Goal: Task Accomplishment & Management: Manage account settings

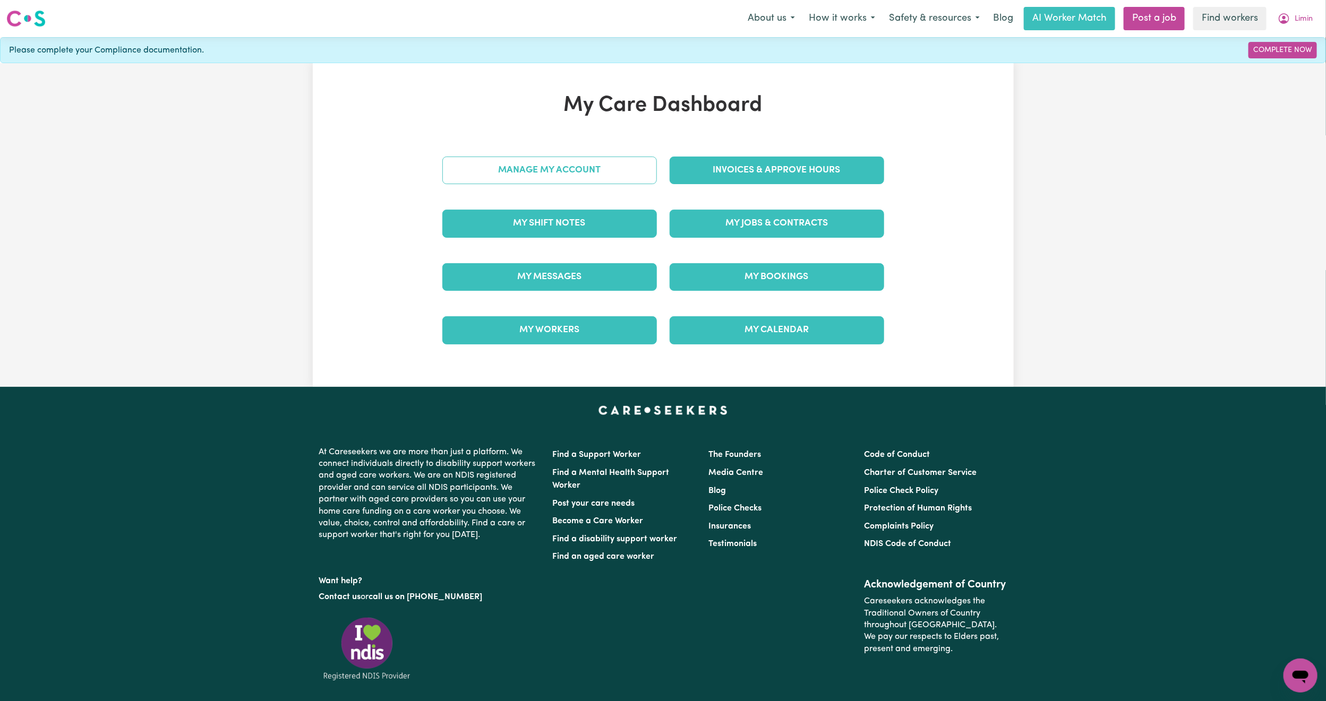
click at [483, 177] on link "Manage My Account" at bounding box center [549, 171] width 215 height 28
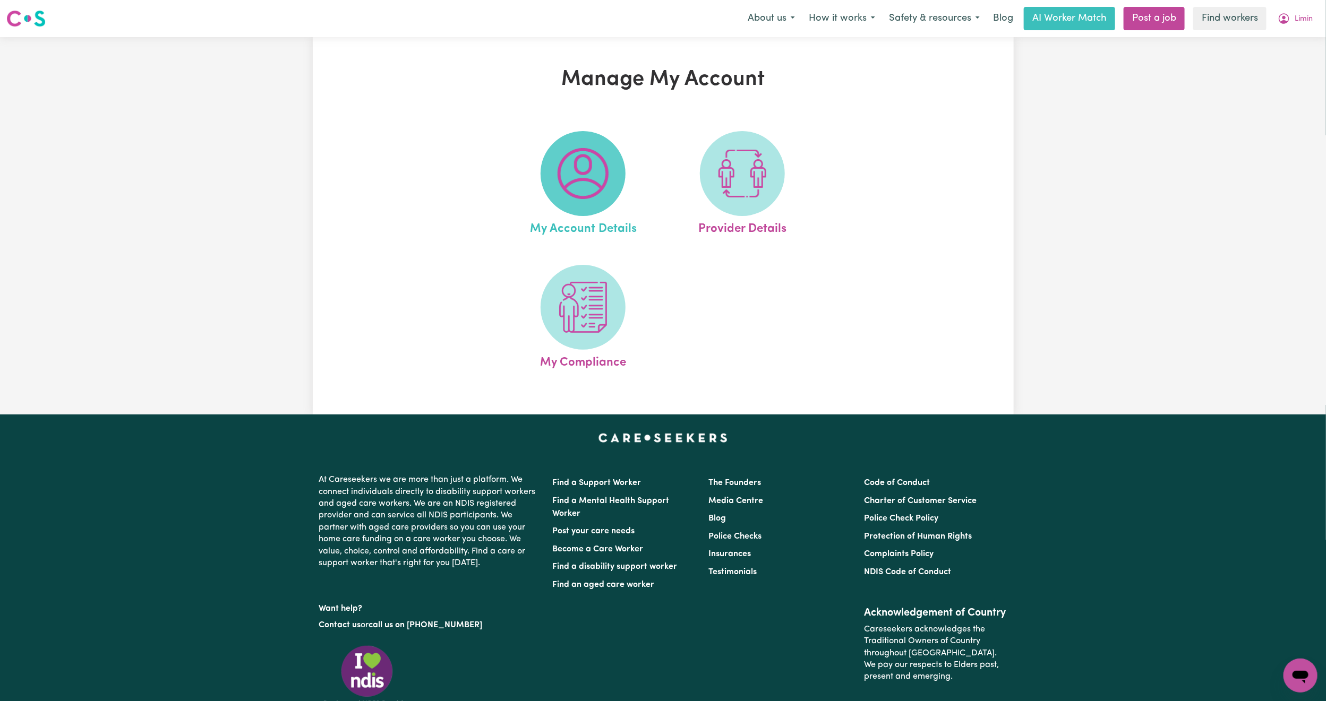
click at [599, 156] on img at bounding box center [583, 173] width 51 height 51
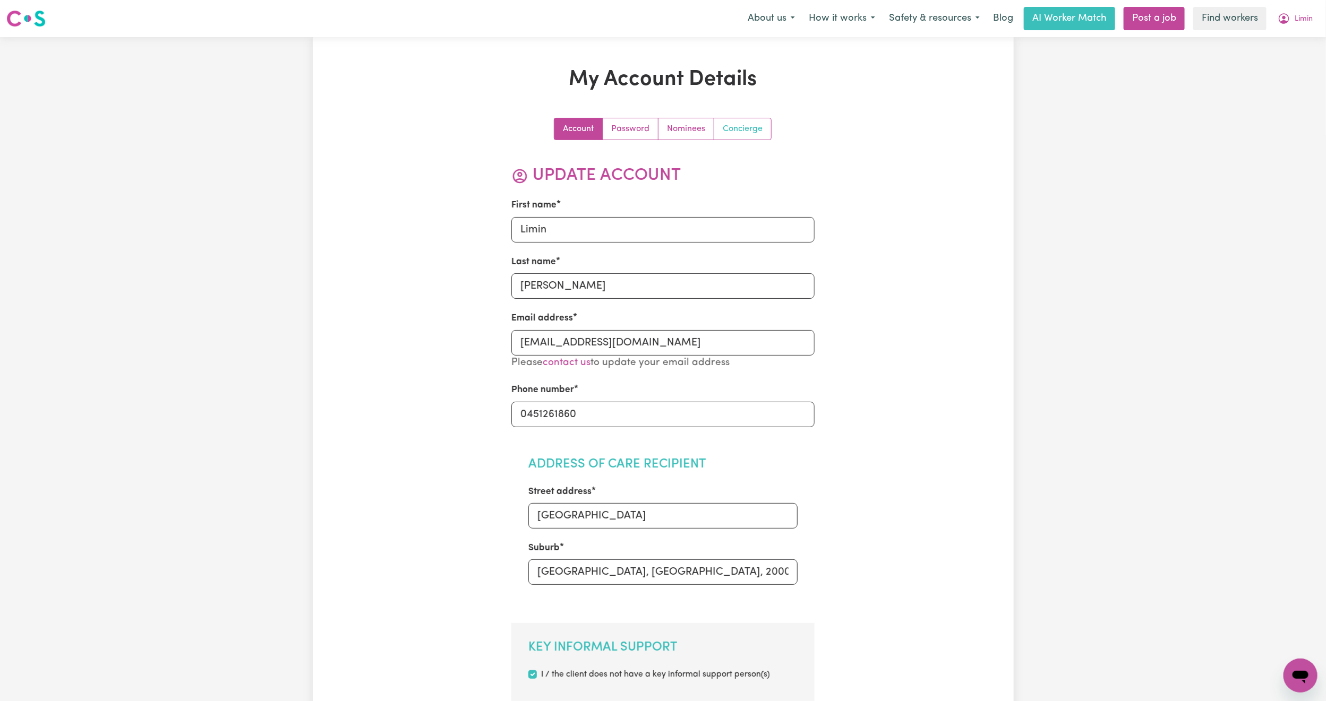
click at [738, 127] on link "Concierge" at bounding box center [742, 128] width 57 height 21
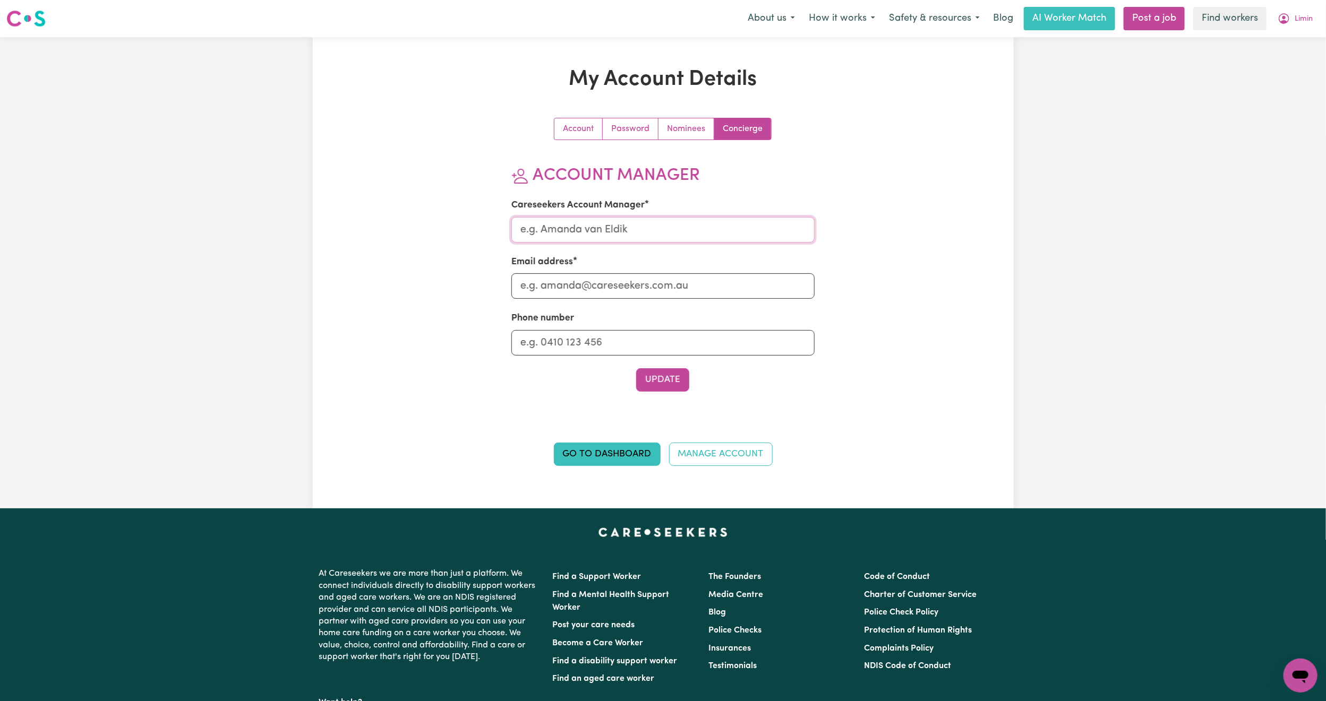
click at [617, 233] on input "Careseekers Account Manager" at bounding box center [662, 229] width 303 height 25
type input "[PERSON_NAME]"
click at [601, 287] on input "Email address" at bounding box center [662, 285] width 303 height 25
type input "[PERSON_NAME][EMAIL_ADDRESS][DOMAIN_NAME]"
click at [656, 373] on button "Update" at bounding box center [662, 379] width 53 height 23
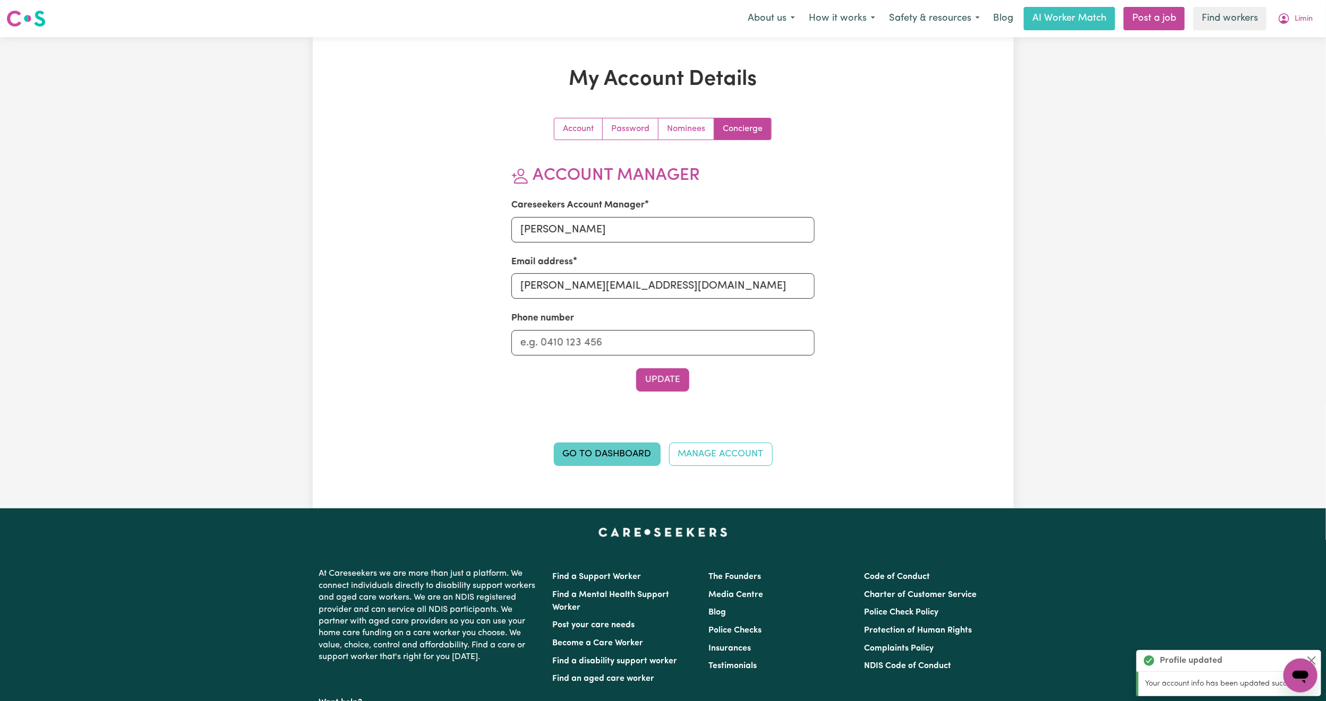
click at [614, 455] on link "Go to Dashboard" at bounding box center [607, 454] width 107 height 23
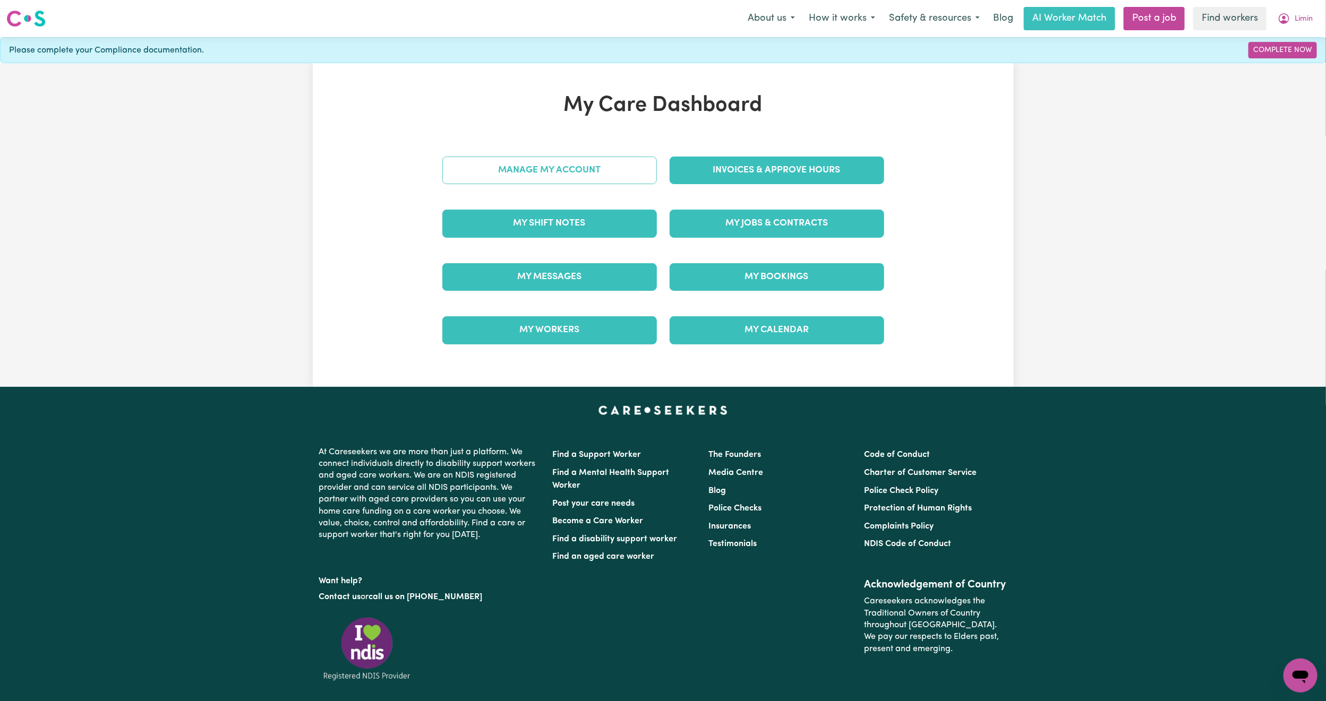
click at [518, 166] on link "Manage My Account" at bounding box center [549, 171] width 215 height 28
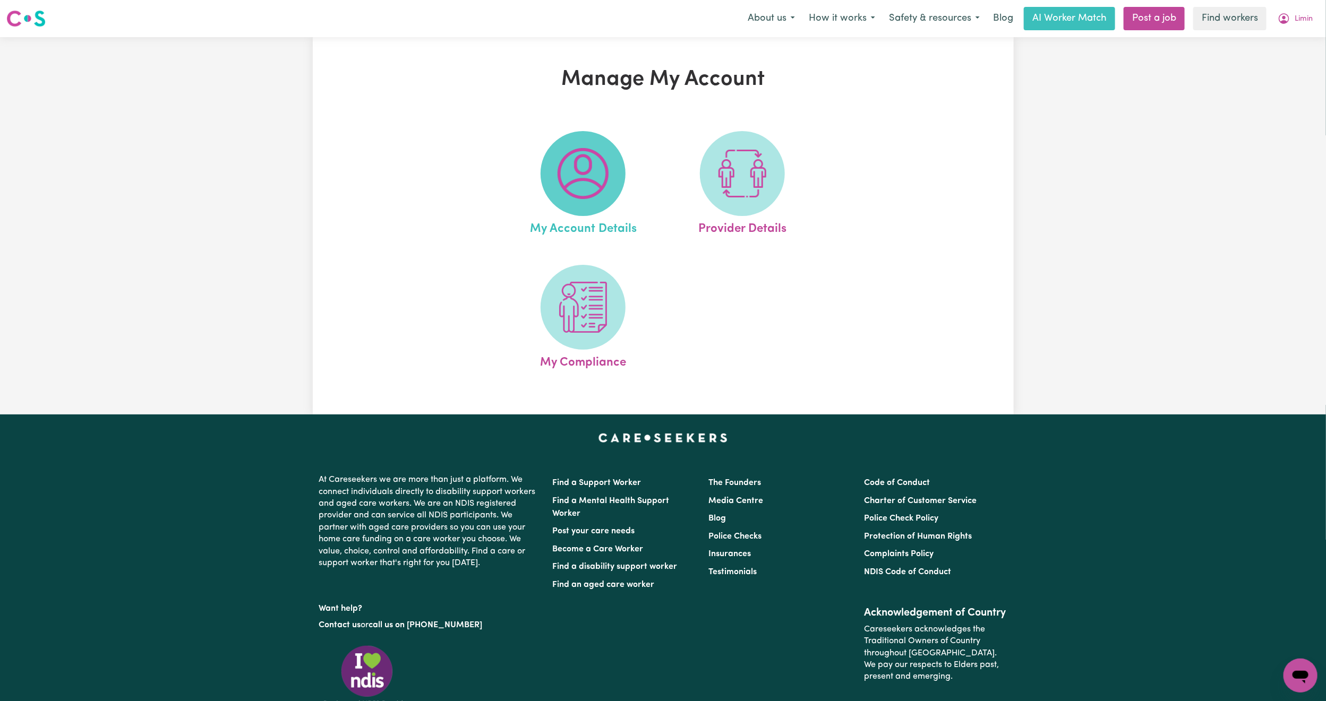
click at [550, 185] on span at bounding box center [583, 173] width 85 height 85
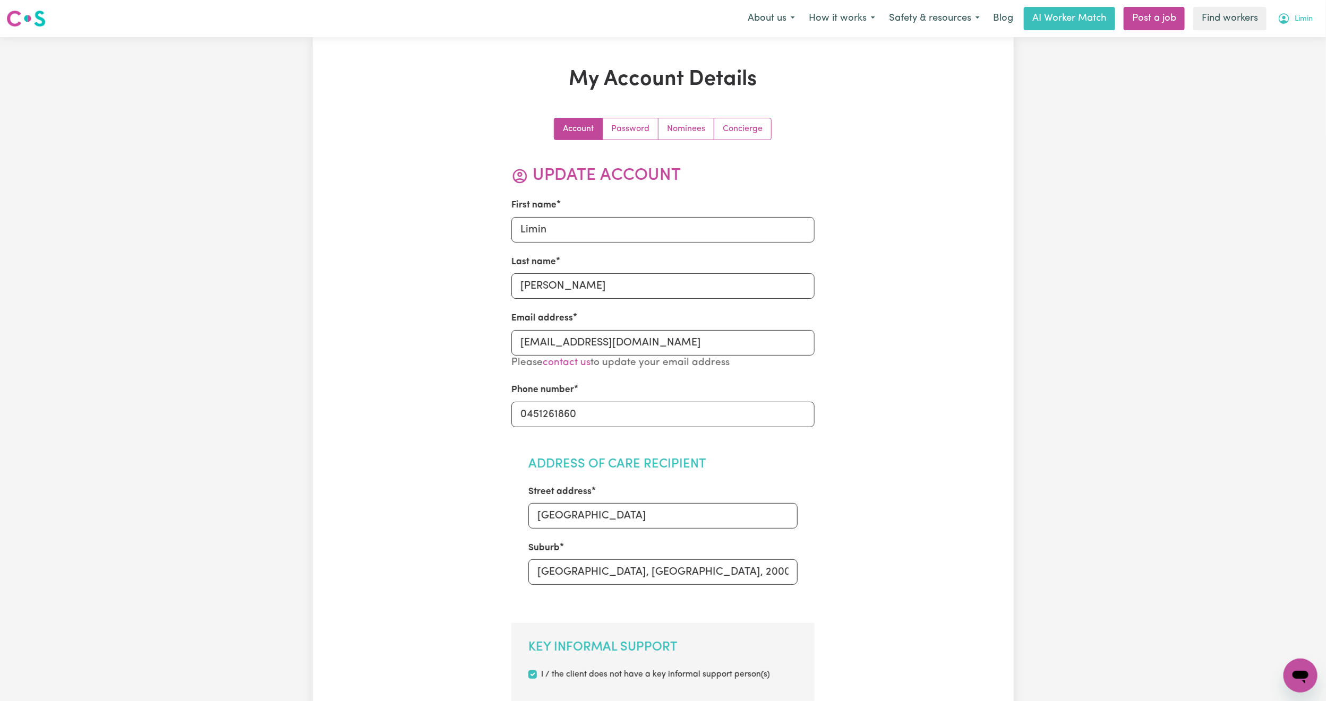
click at [1300, 18] on span "Limin" at bounding box center [1304, 19] width 18 height 12
click at [1281, 40] on link "My Dashboard" at bounding box center [1277, 41] width 84 height 20
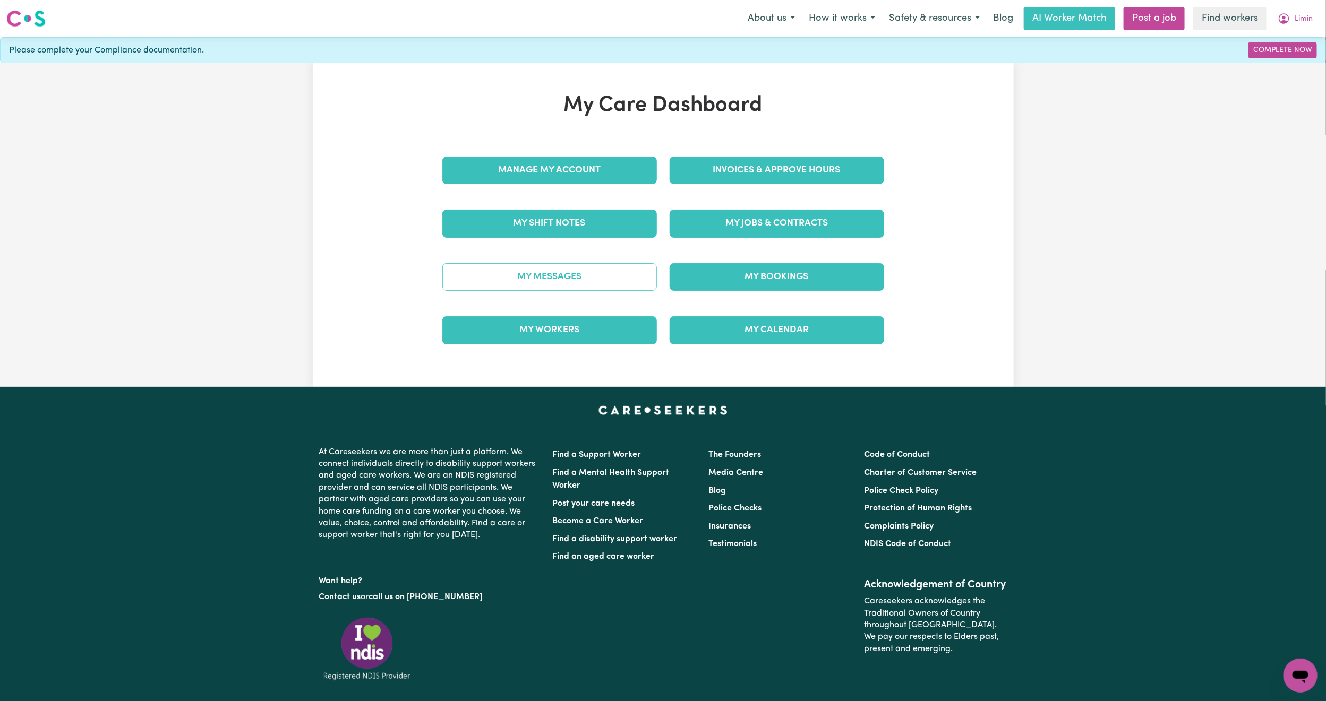
click at [614, 271] on link "My Messages" at bounding box center [549, 277] width 215 height 28
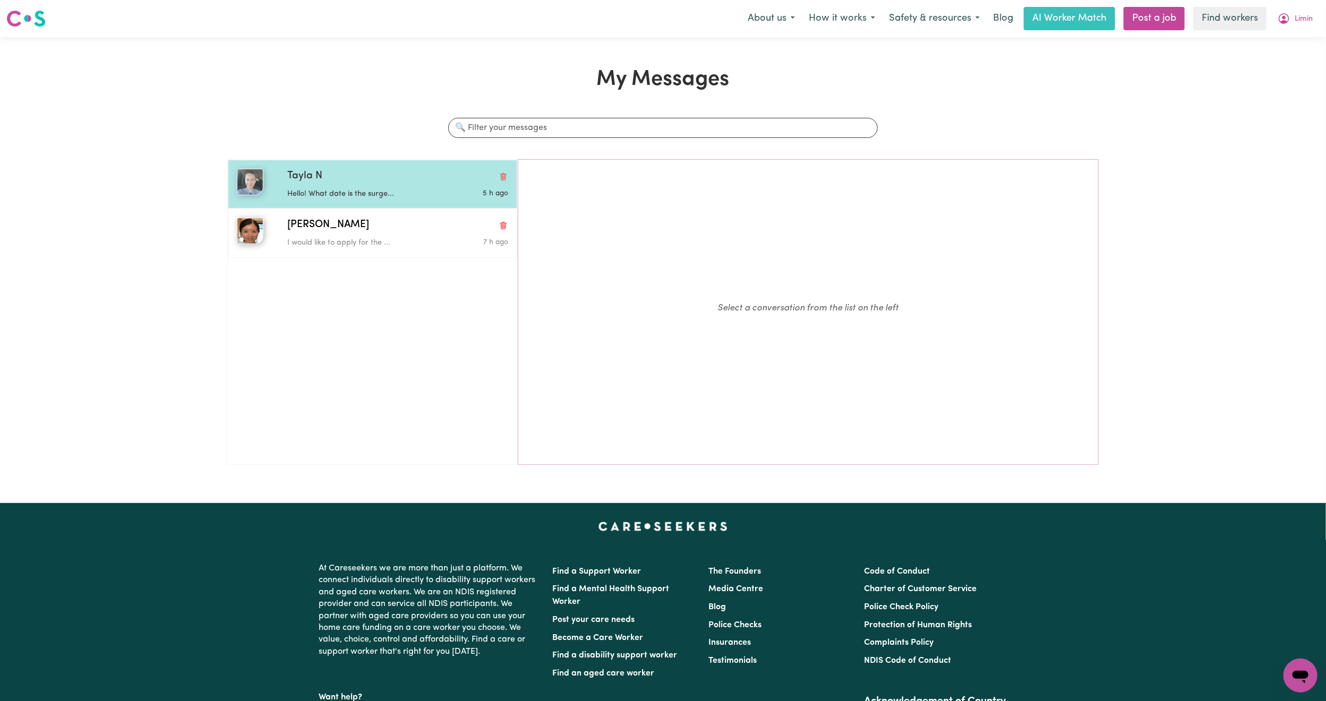
click at [373, 198] on p "Hello! What date is the surge..." at bounding box center [360, 194] width 147 height 12
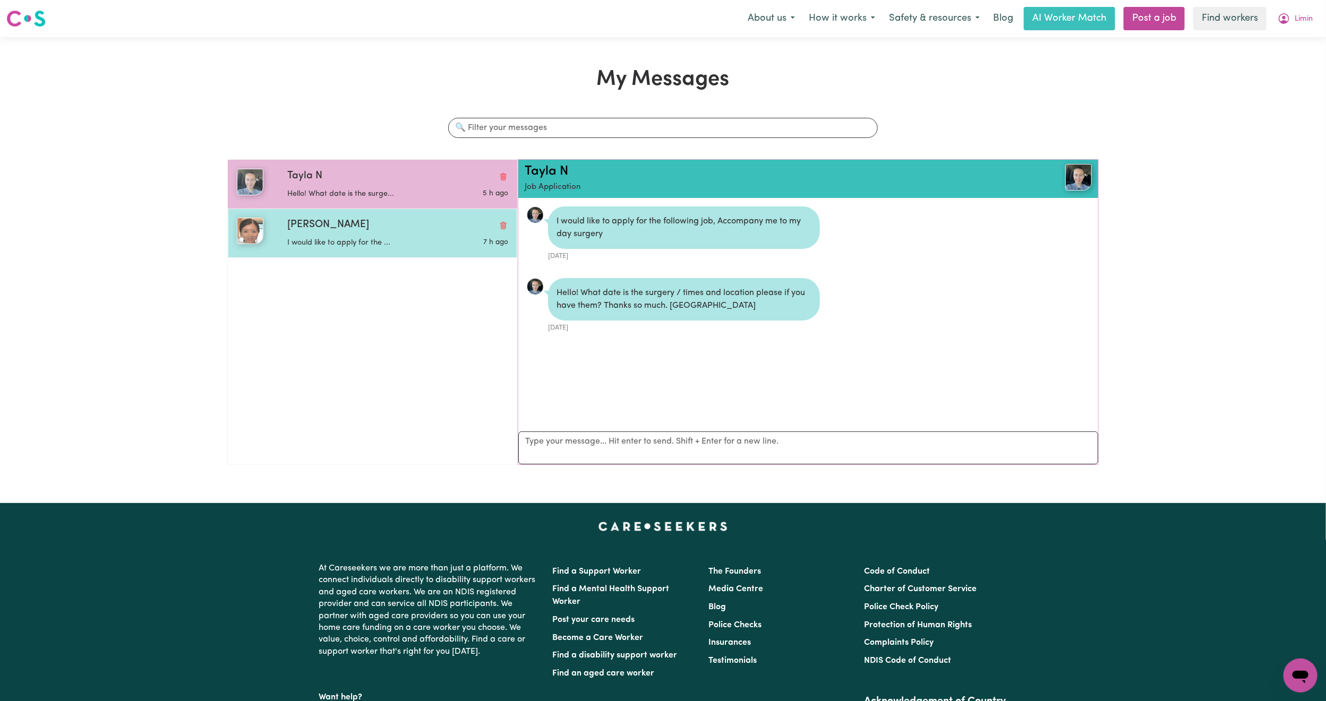
scroll to position [7, 0]
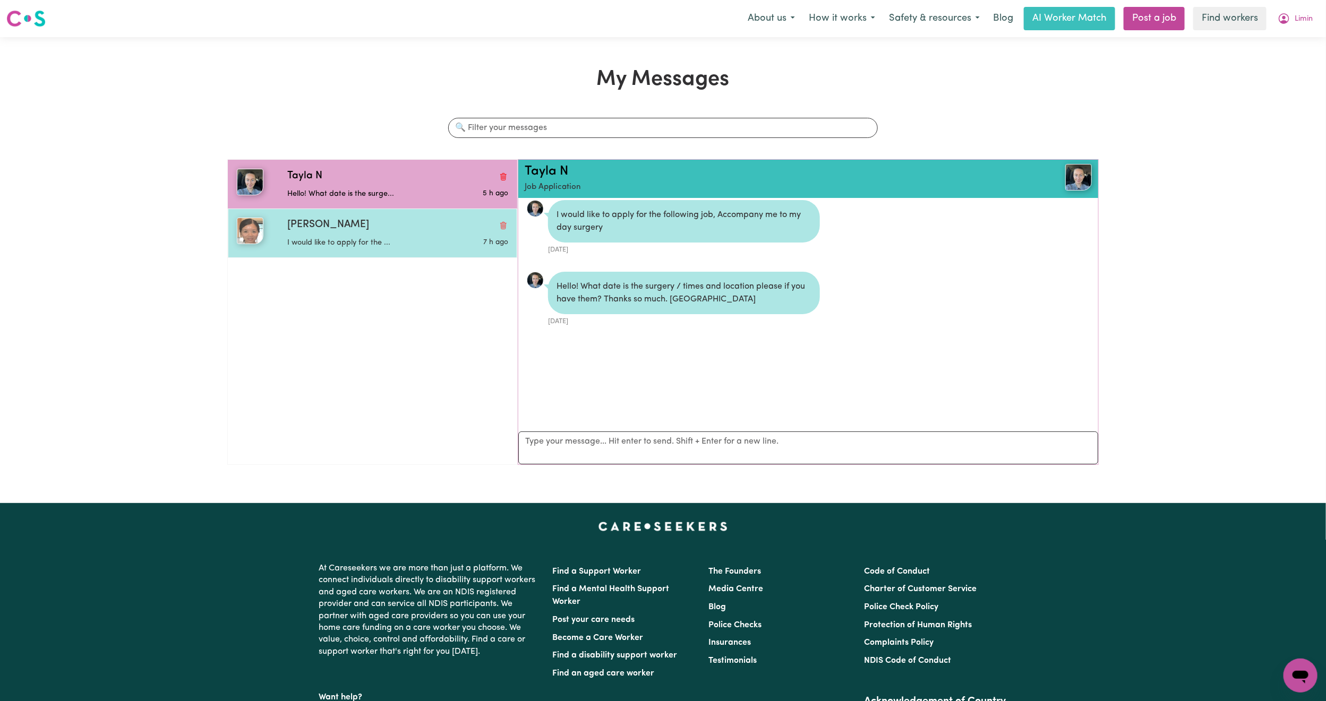
click at [368, 235] on div "I would like to apply for the ..." at bounding box center [360, 241] width 147 height 16
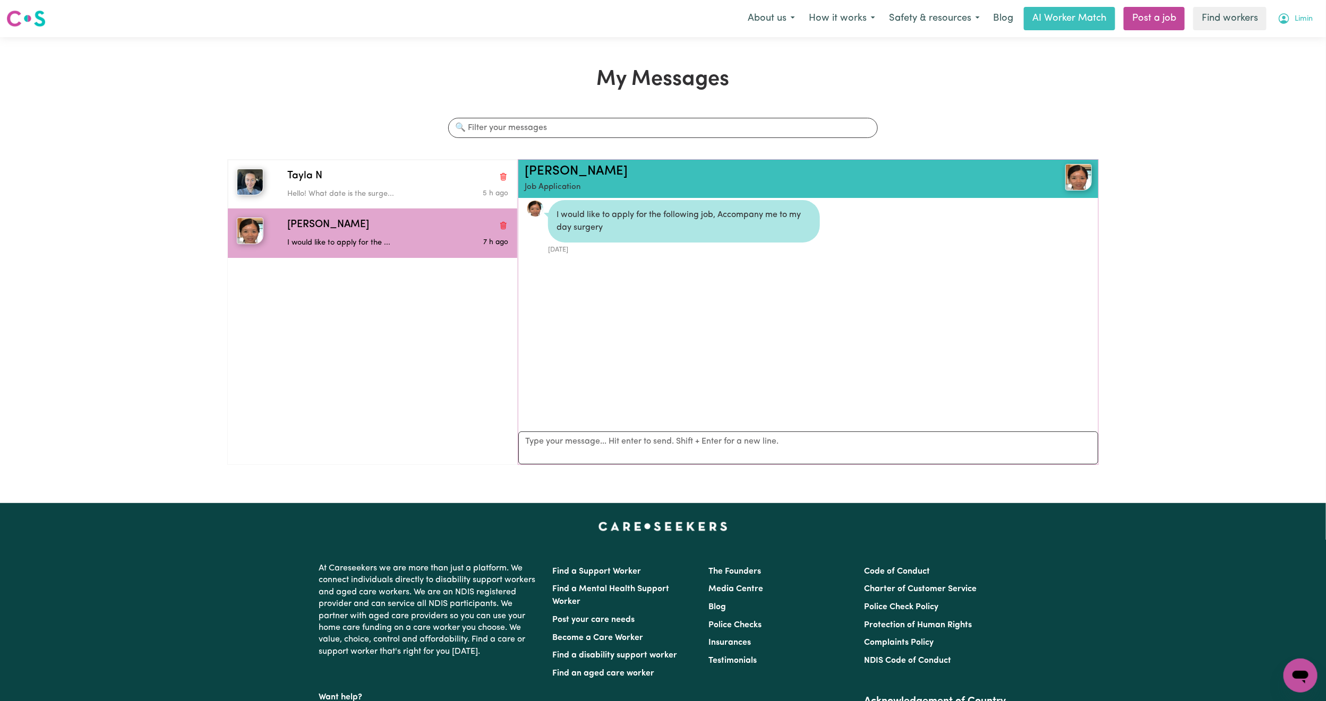
click at [1298, 13] on button "Limin" at bounding box center [1295, 18] width 49 height 22
click at [1284, 61] on link "Logout" at bounding box center [1277, 61] width 84 height 20
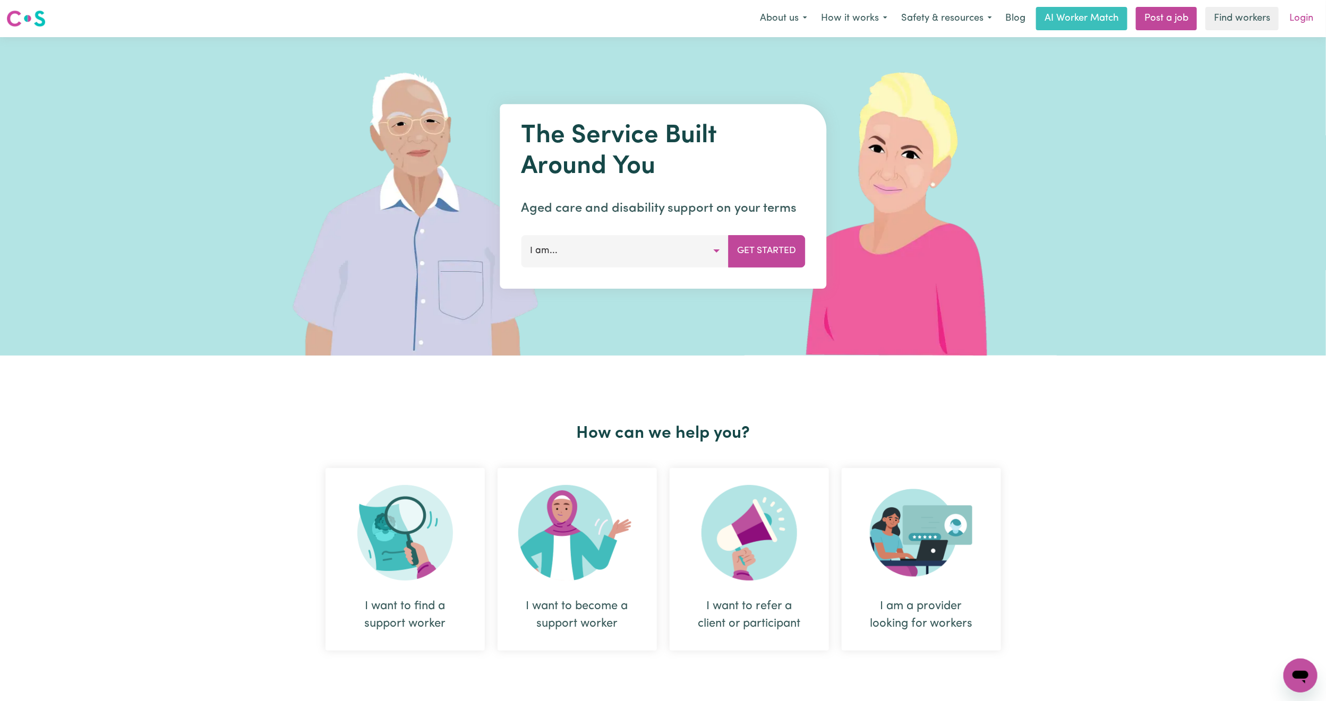
click at [1303, 18] on link "Login" at bounding box center [1301, 18] width 37 height 23
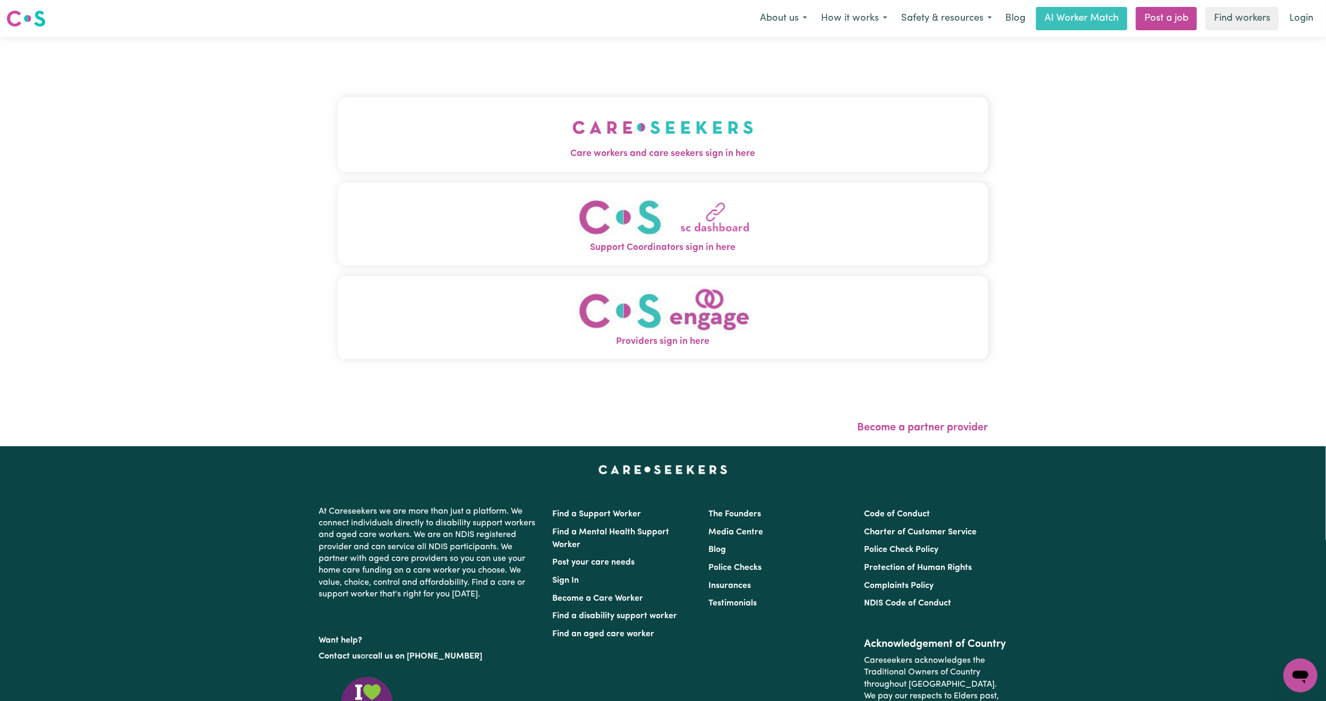
click at [572, 134] on img "Care workers and care seekers sign in here" at bounding box center [662, 127] width 181 height 39
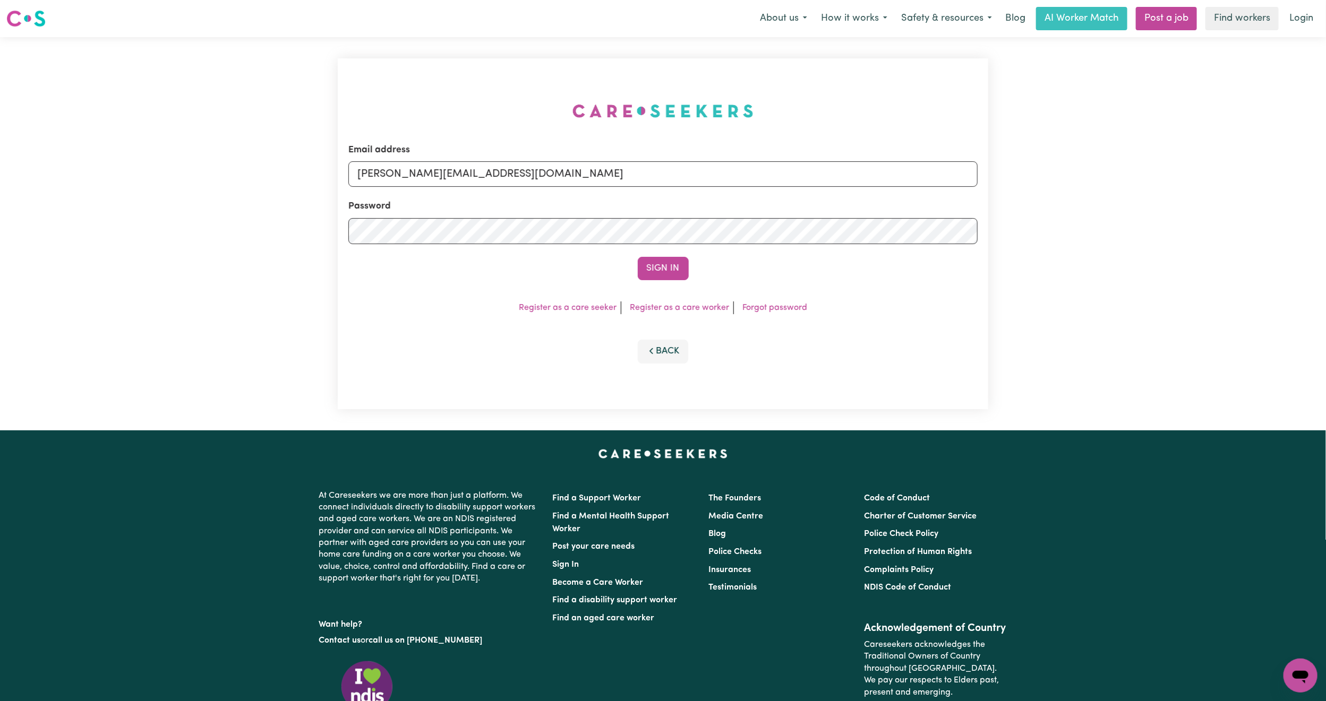
drag, startPoint x: 371, startPoint y: 157, endPoint x: 376, endPoint y: 161, distance: 7.1
click at [371, 157] on div "Email address [PERSON_NAME][EMAIL_ADDRESS][DOMAIN_NAME]" at bounding box center [662, 165] width 629 height 44
click at [393, 176] on input "[PERSON_NAME][EMAIL_ADDRESS][DOMAIN_NAME]" at bounding box center [662, 173] width 629 height 25
drag, startPoint x: 411, startPoint y: 174, endPoint x: 642, endPoint y: 198, distance: 232.7
click at [642, 198] on form "Email address [EMAIL_ADDRESS][PERSON_NAME][DOMAIN_NAME] Password Sign In" at bounding box center [662, 211] width 629 height 137
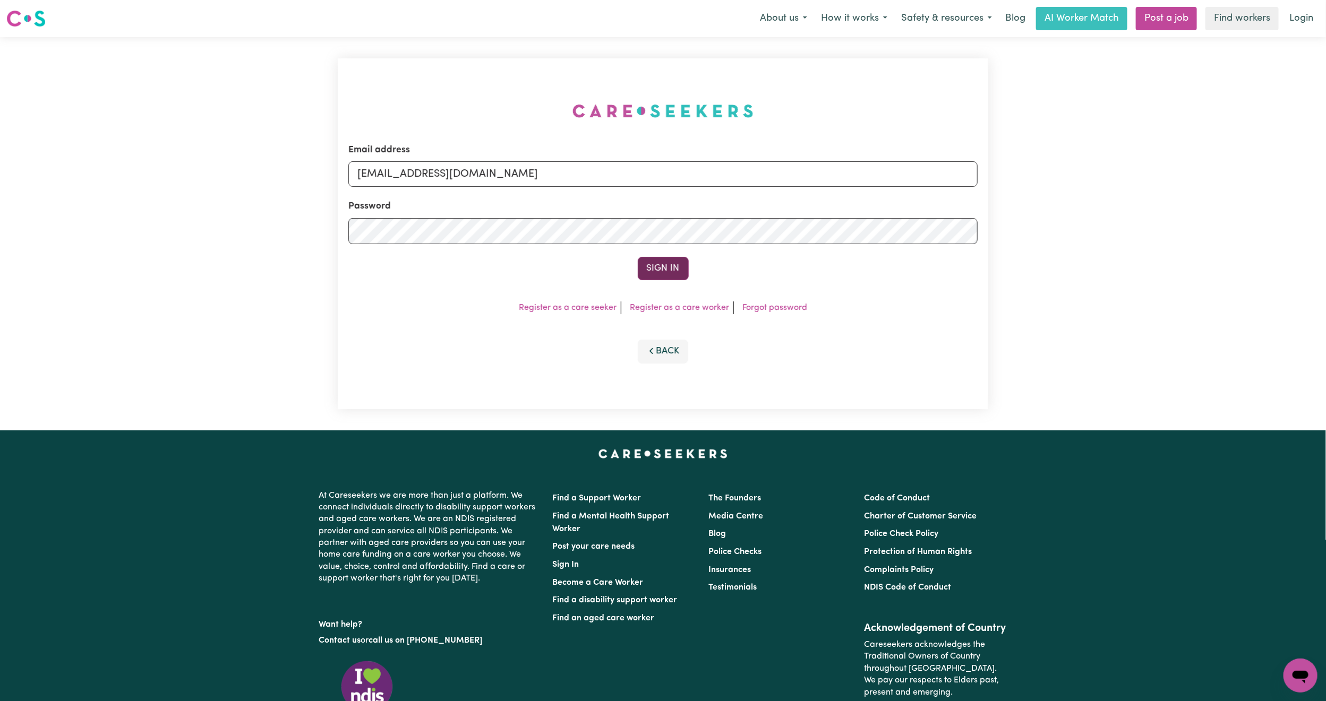
type input "[EMAIL_ADDRESS][DOMAIN_NAME]"
click at [669, 268] on button "Sign In" at bounding box center [663, 268] width 51 height 23
